Goal: Navigation & Orientation: Find specific page/section

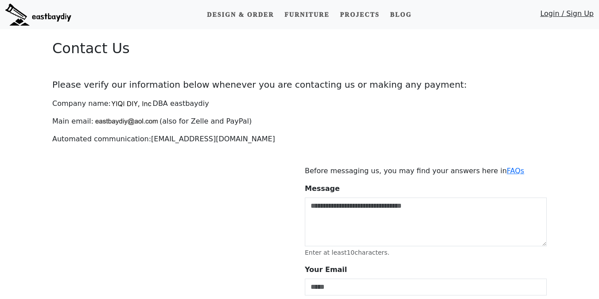
click at [317, 77] on div "Contact Us Please verify our information below whenever you are contacting us o…" at bounding box center [299, 226] width 505 height 394
click at [560, 14] on link "Login / Sign Up" at bounding box center [567, 15] width 54 height 15
